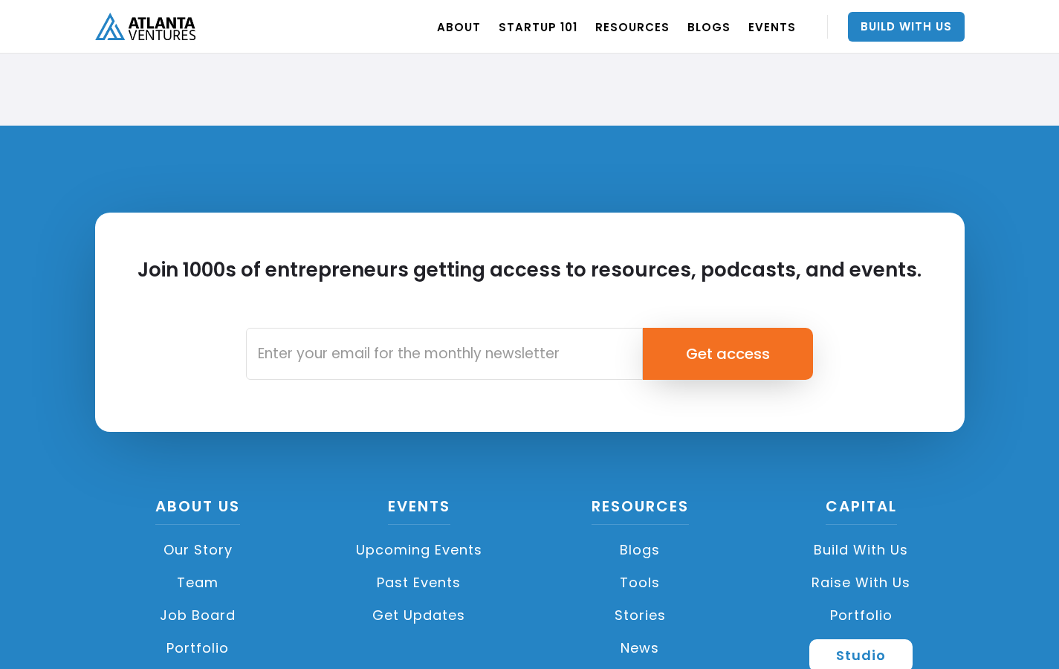
scroll to position [3513, 0]
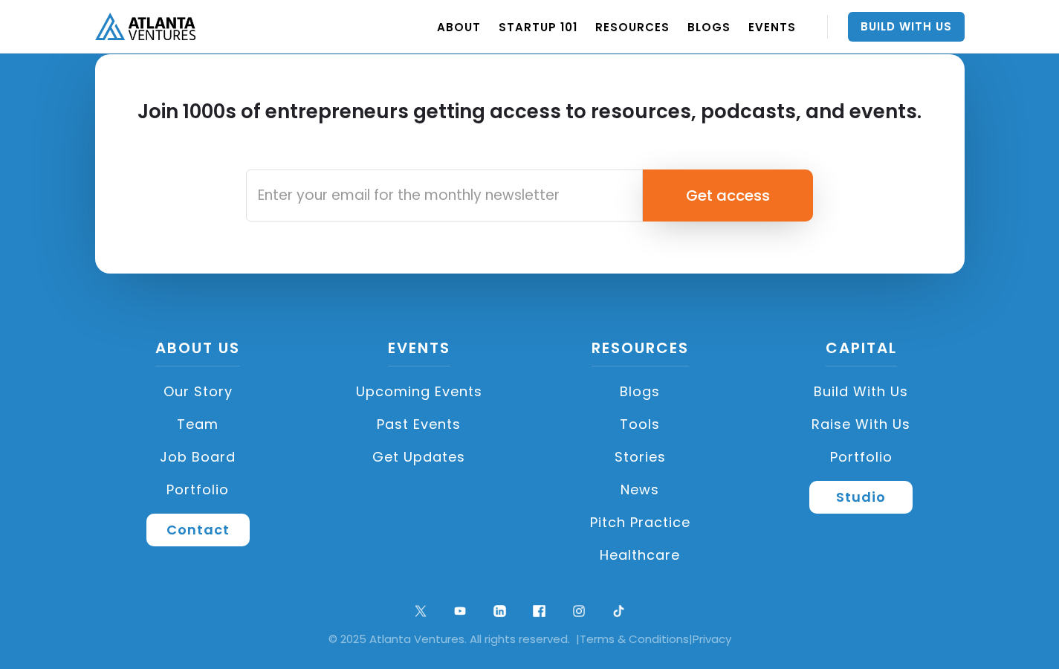
click at [218, 455] on link "Job Board" at bounding box center [198, 457] width 207 height 33
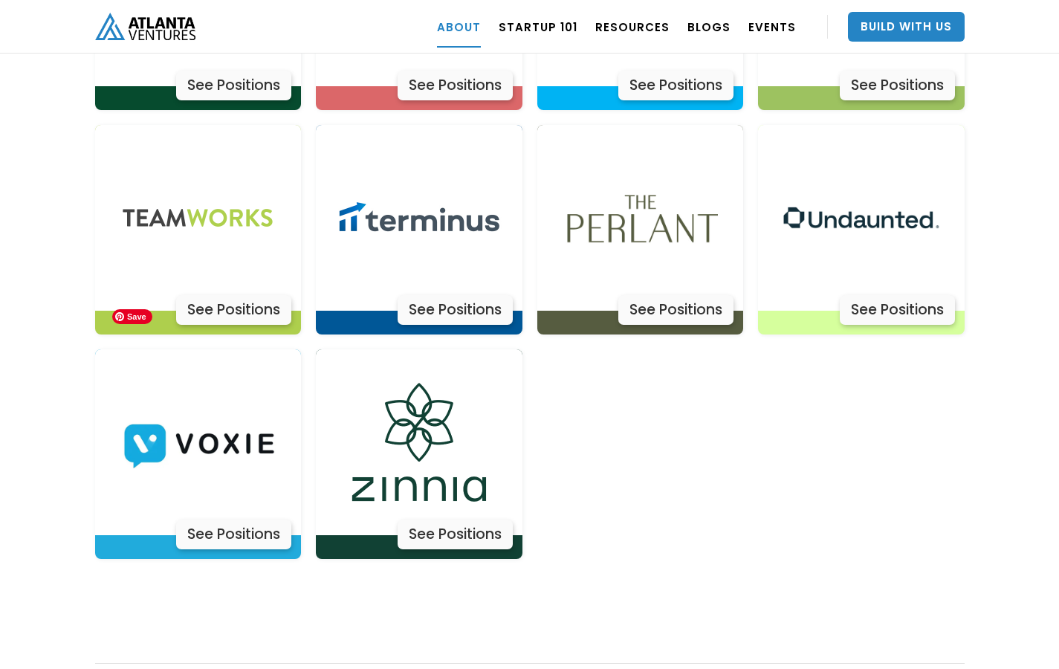
scroll to position [4867, 0]
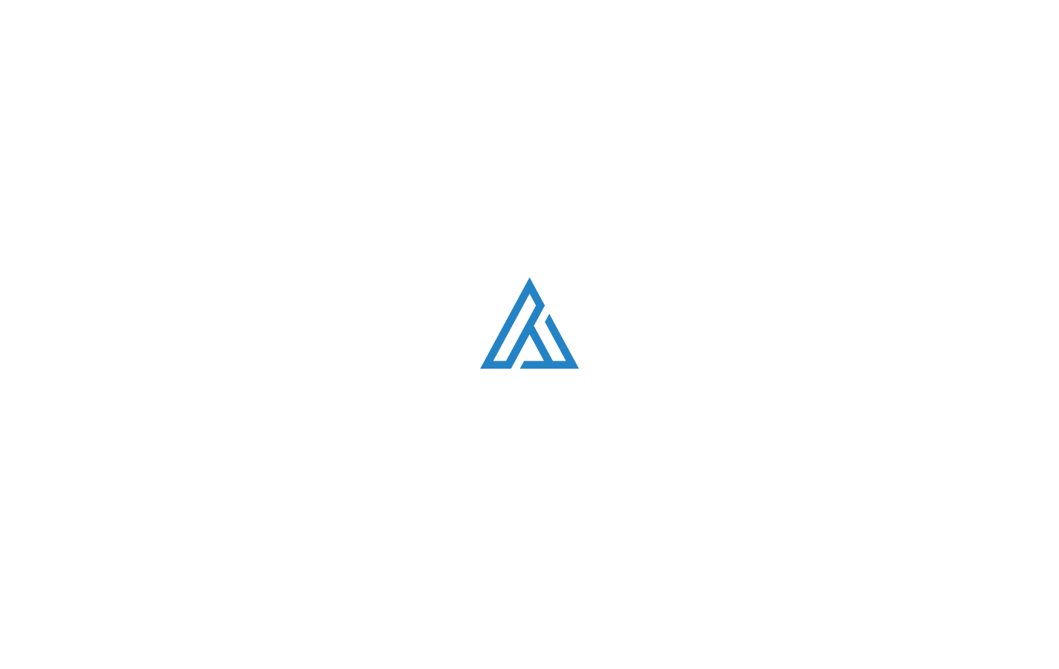
scroll to position [3512, 0]
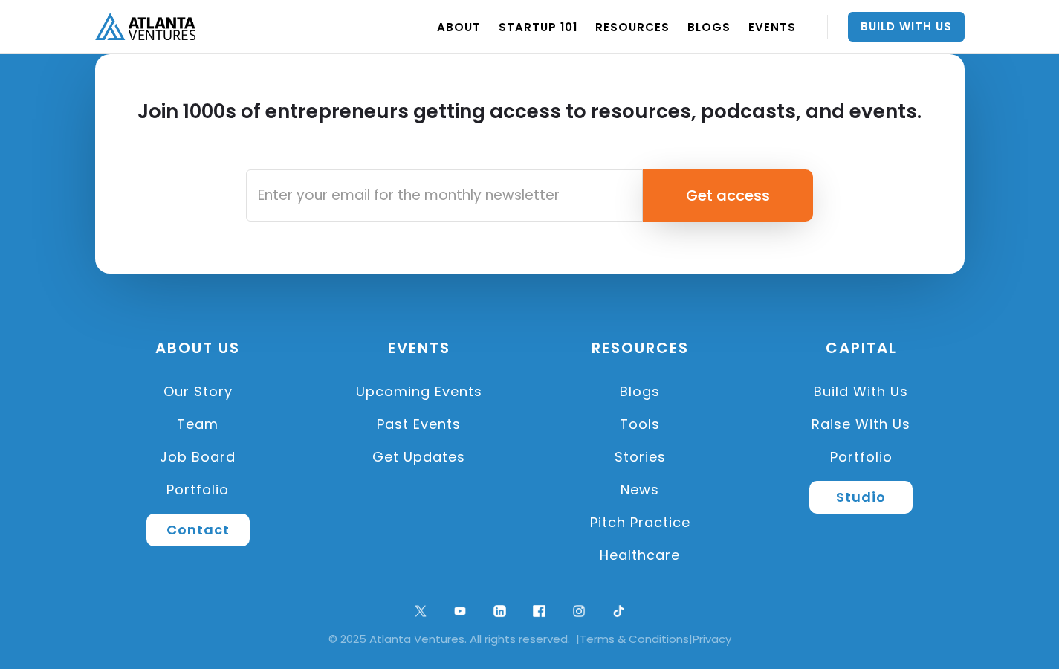
click at [428, 390] on link "Upcoming Events" at bounding box center [419, 391] width 207 height 33
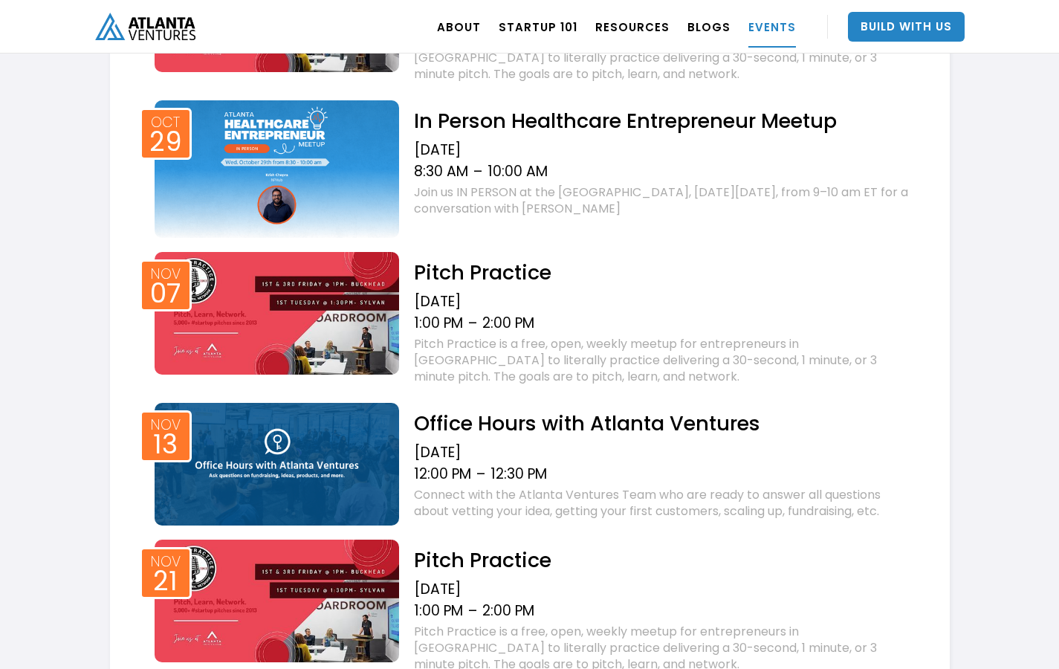
scroll to position [1299, 0]
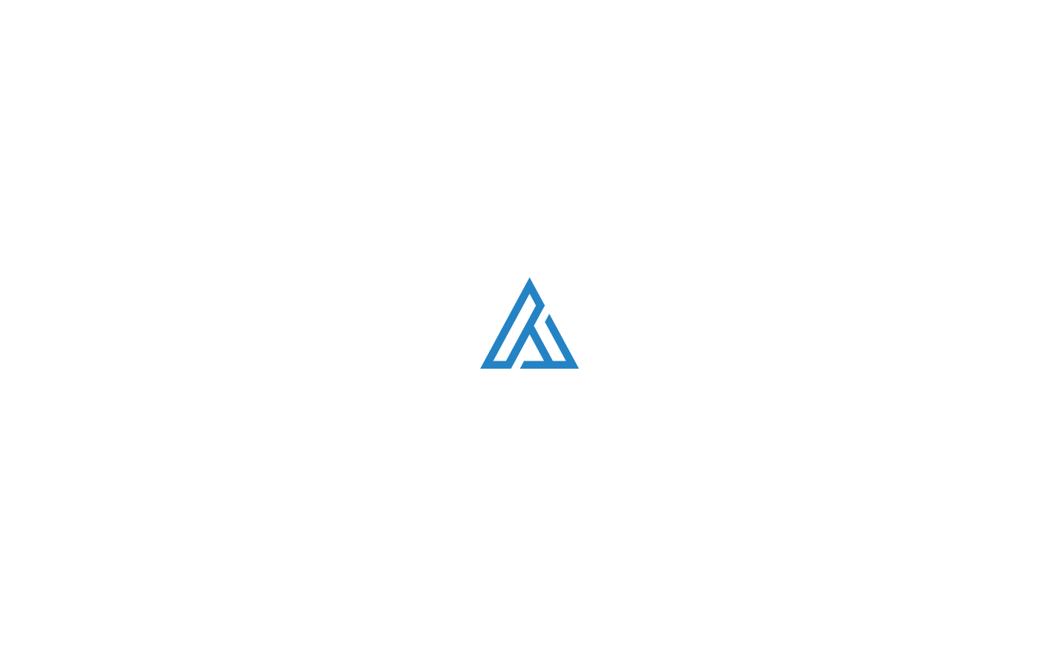
scroll to position [3512, 0]
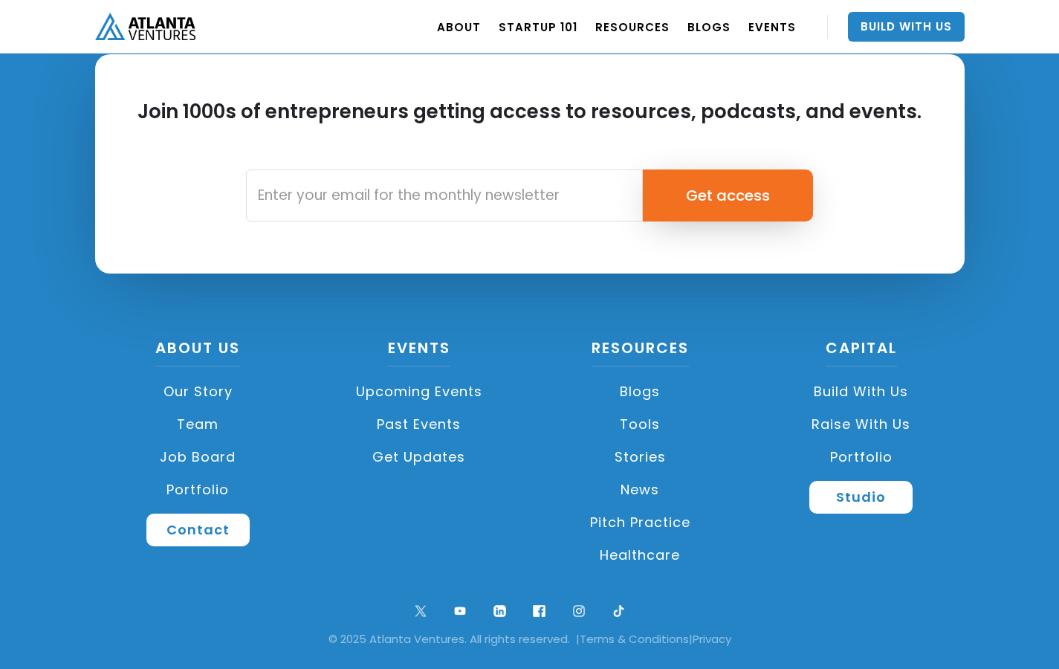
click at [859, 386] on link "Build with us" at bounding box center [861, 391] width 207 height 33
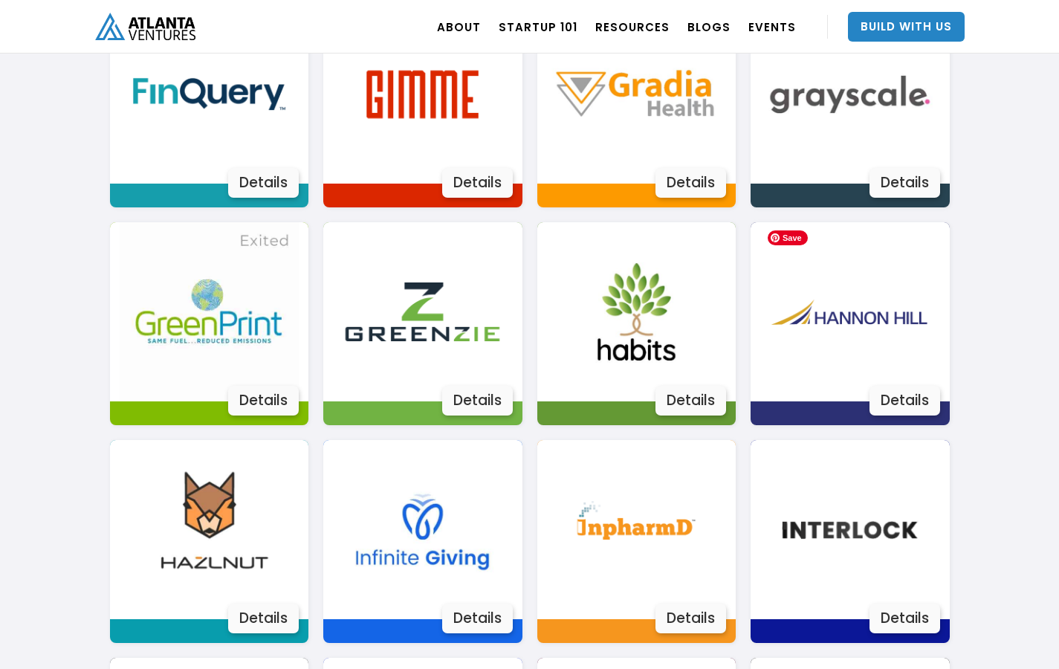
scroll to position [1575, 0]
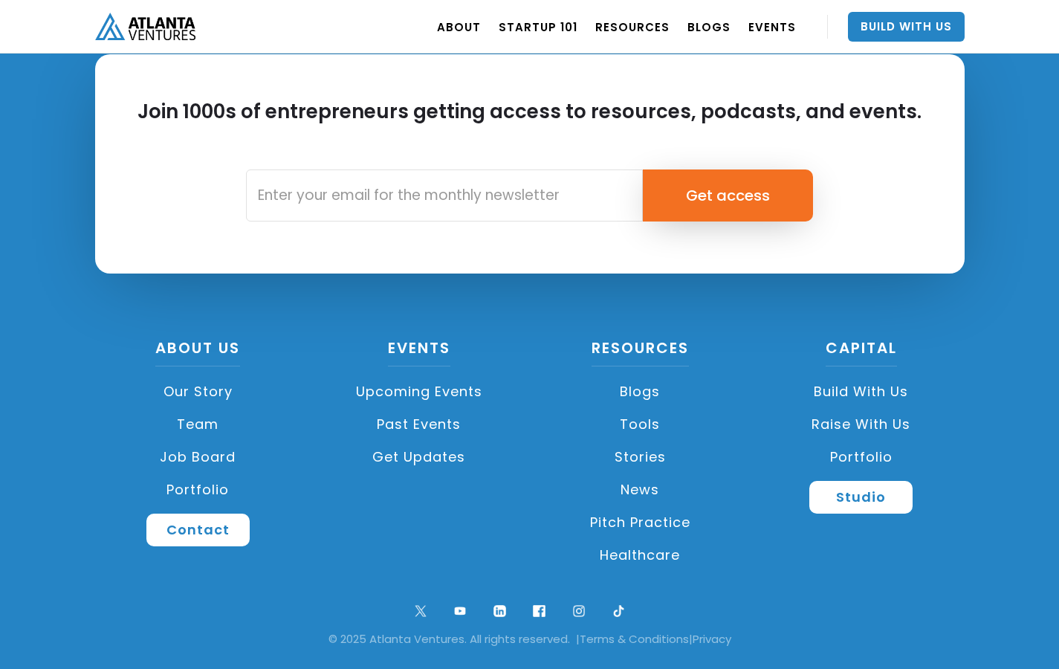
scroll to position [3513, 0]
click at [842, 506] on link "Studio" at bounding box center [860, 497] width 103 height 33
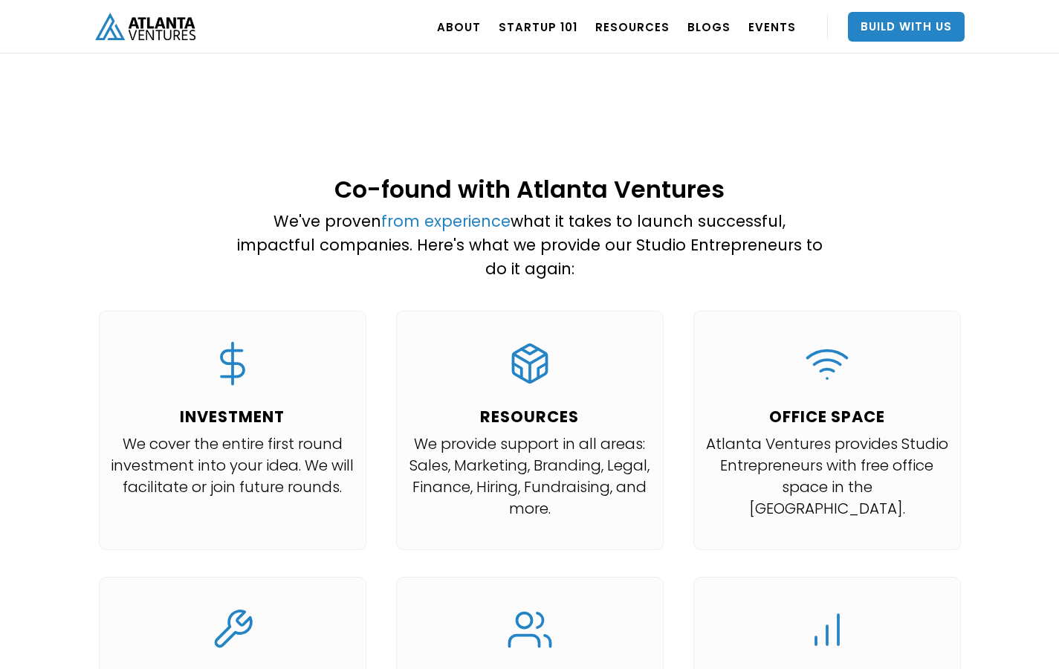
scroll to position [1307, 0]
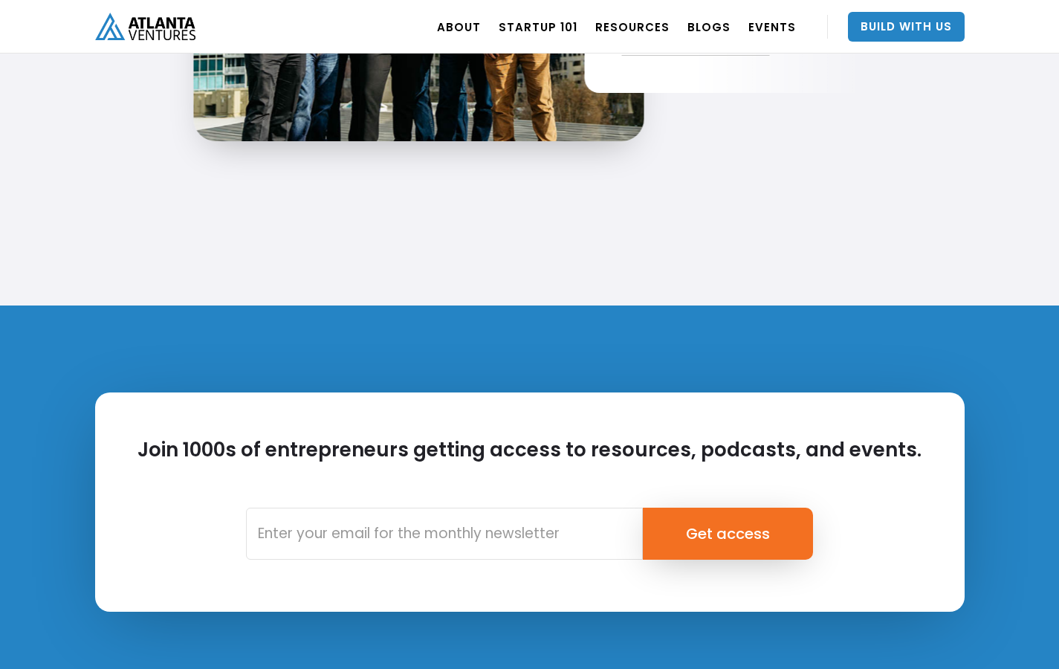
scroll to position [3513, 0]
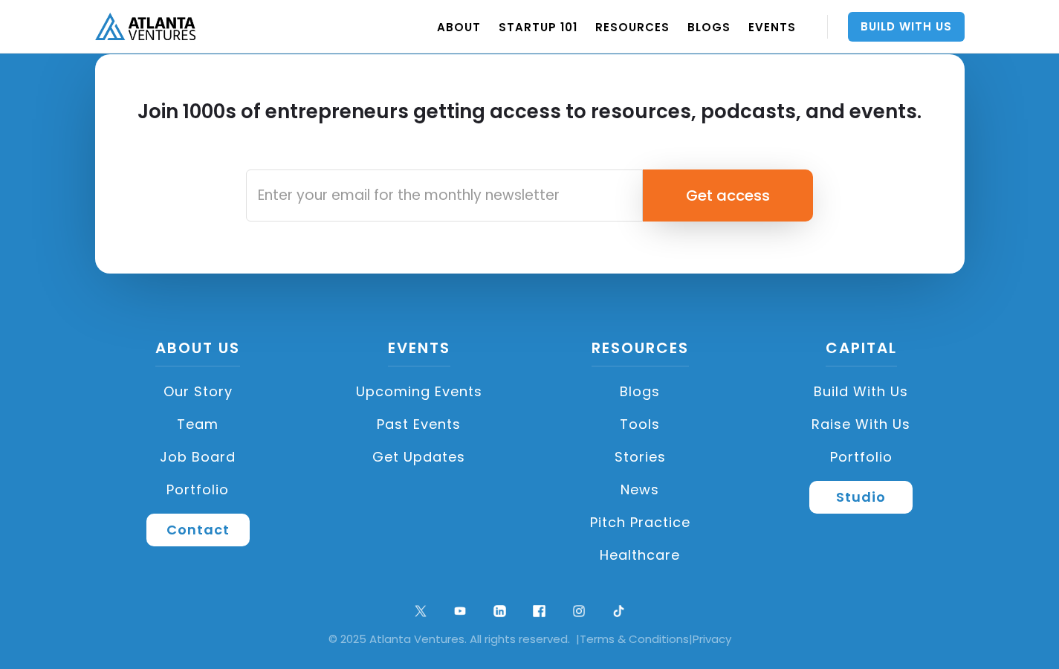
click at [903, 35] on link "Build With Us" at bounding box center [906, 27] width 117 height 30
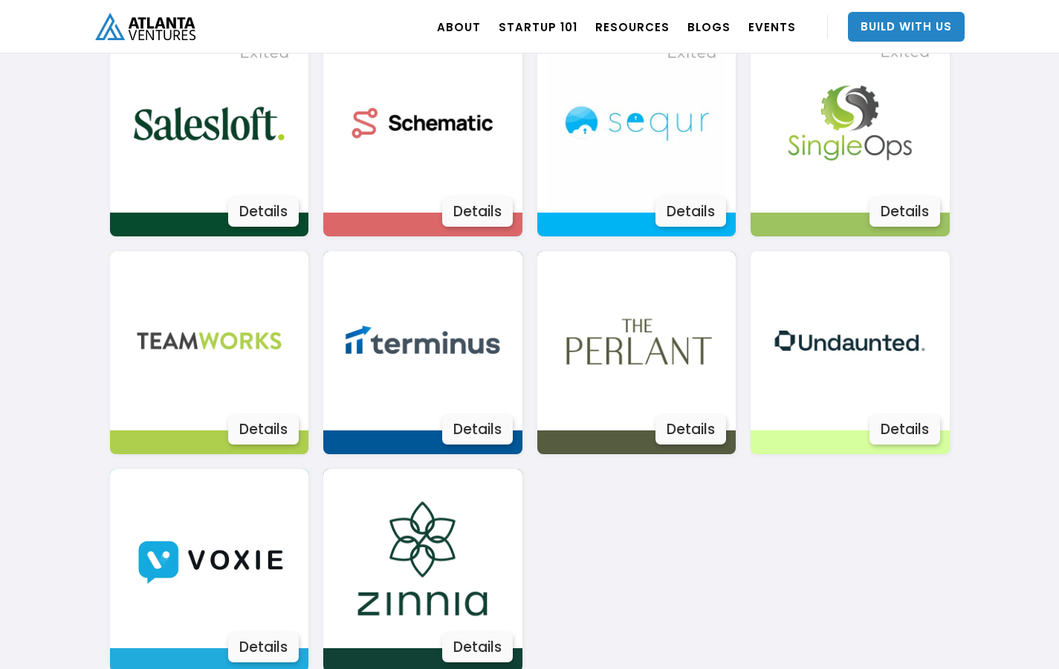
scroll to position [2615, 0]
